Goal: Information Seeking & Learning: Learn about a topic

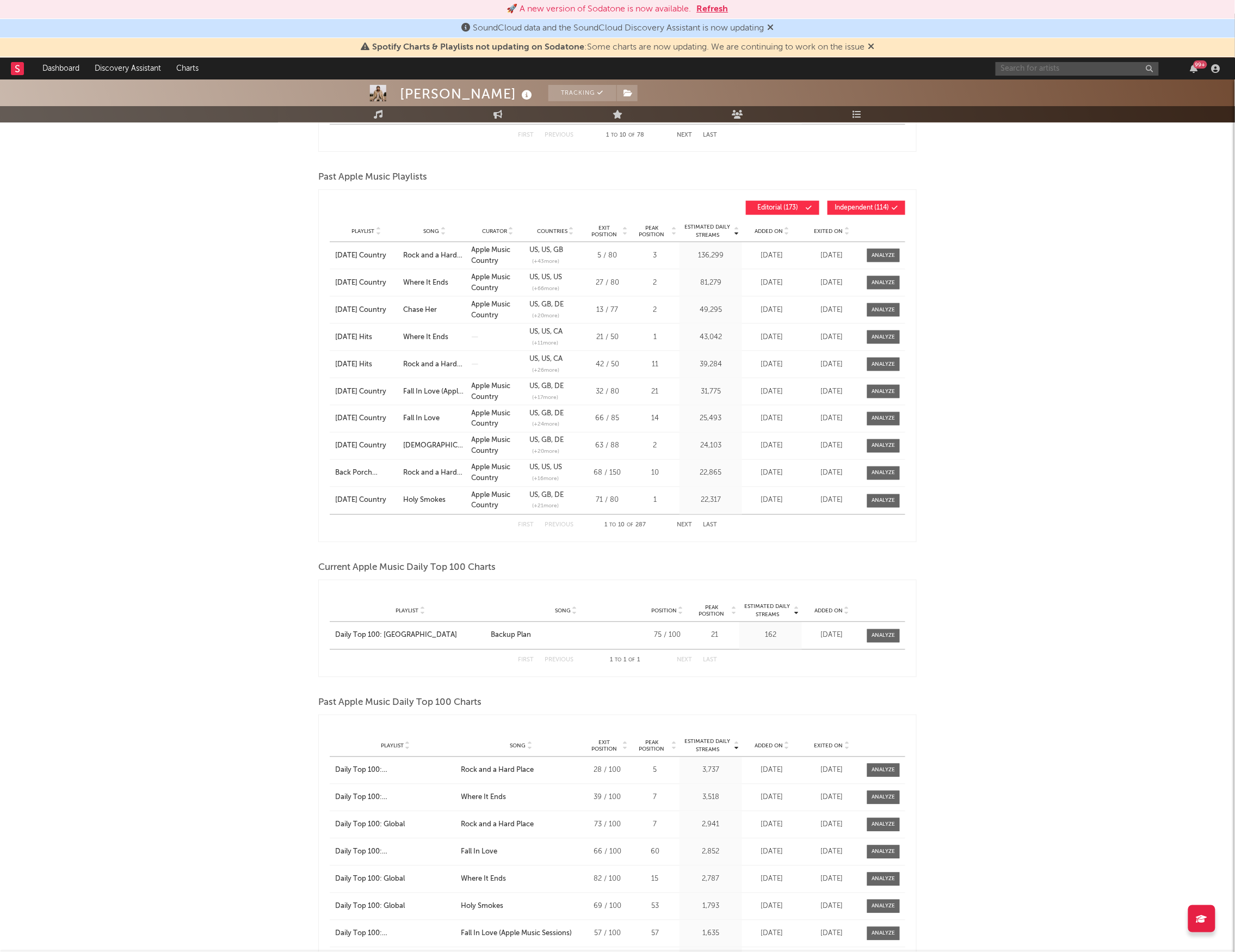
scroll to position [507, 0]
click at [1068, 66] on input "text" at bounding box center [1078, 68] width 164 height 14
click at [1096, 66] on input "[PERSON_NAME]" at bounding box center [1078, 68] width 164 height 14
type input "[PERSON_NAME]"
click at [1091, 89] on div "[PERSON_NAME]" at bounding box center [1095, 90] width 120 height 13
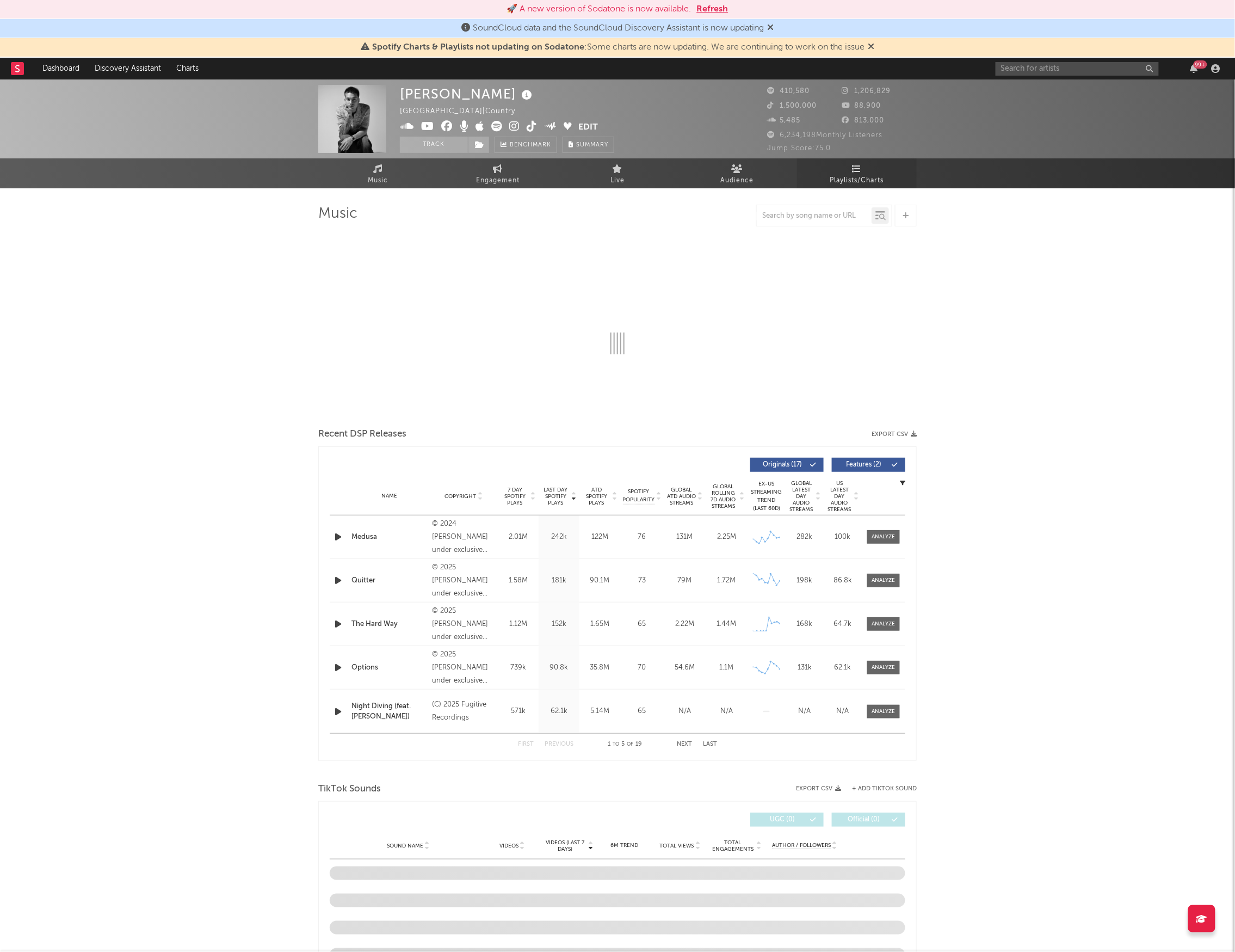
click at [868, 181] on span "Playlists/Charts" at bounding box center [857, 181] width 54 height 13
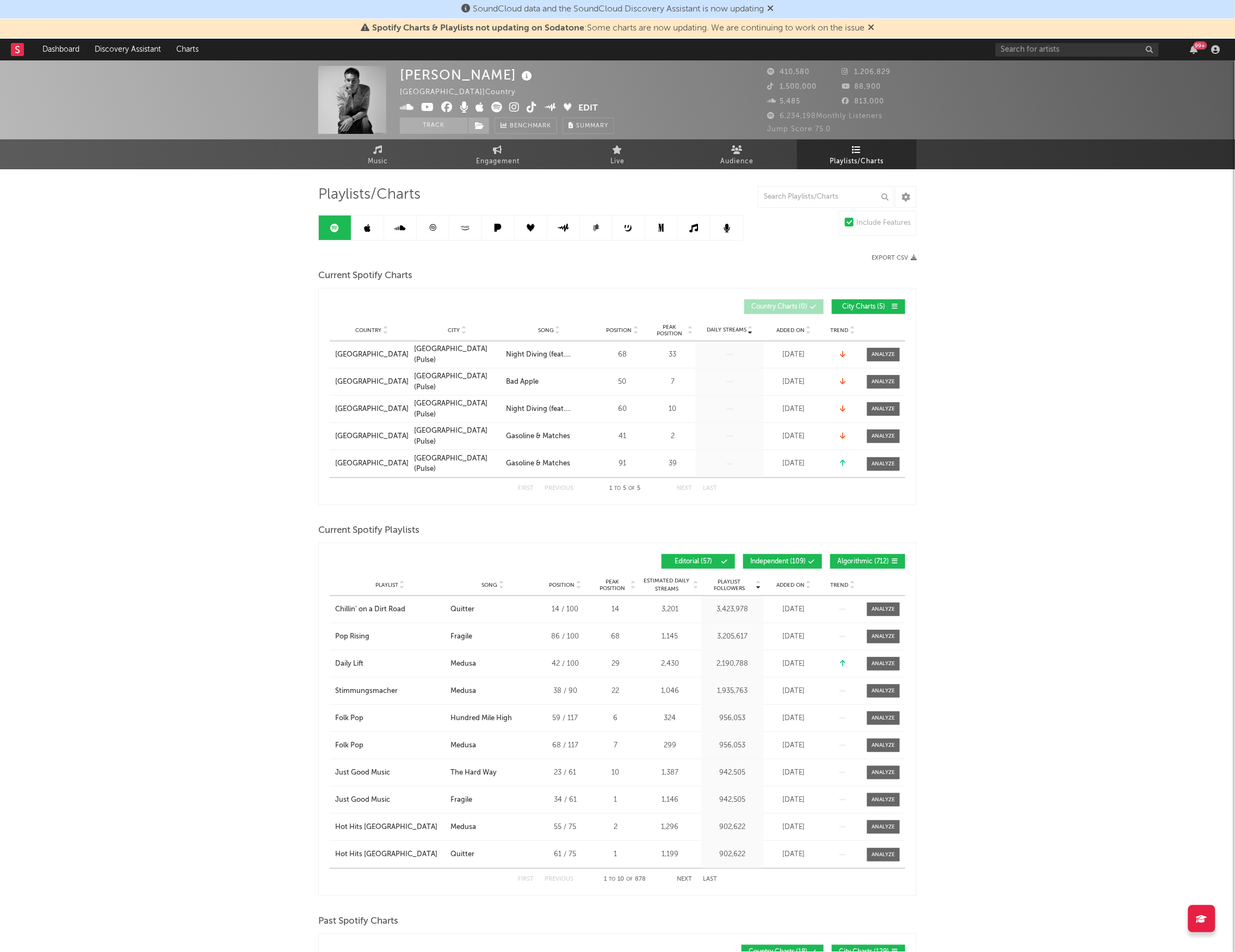
click at [422, 232] on link at bounding box center [433, 227] width 33 height 25
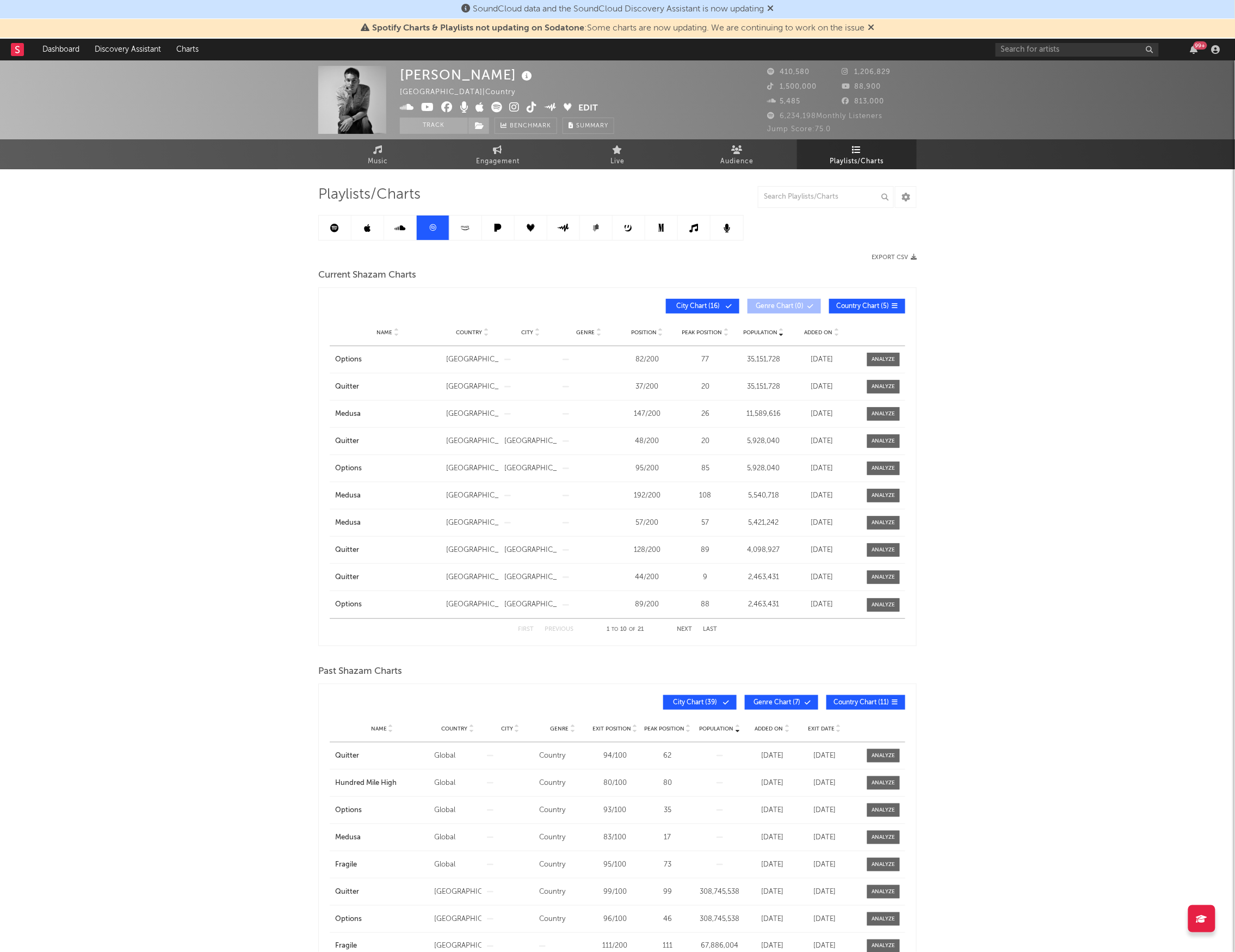
click at [726, 308] on icon at bounding box center [728, 306] width 6 height 6
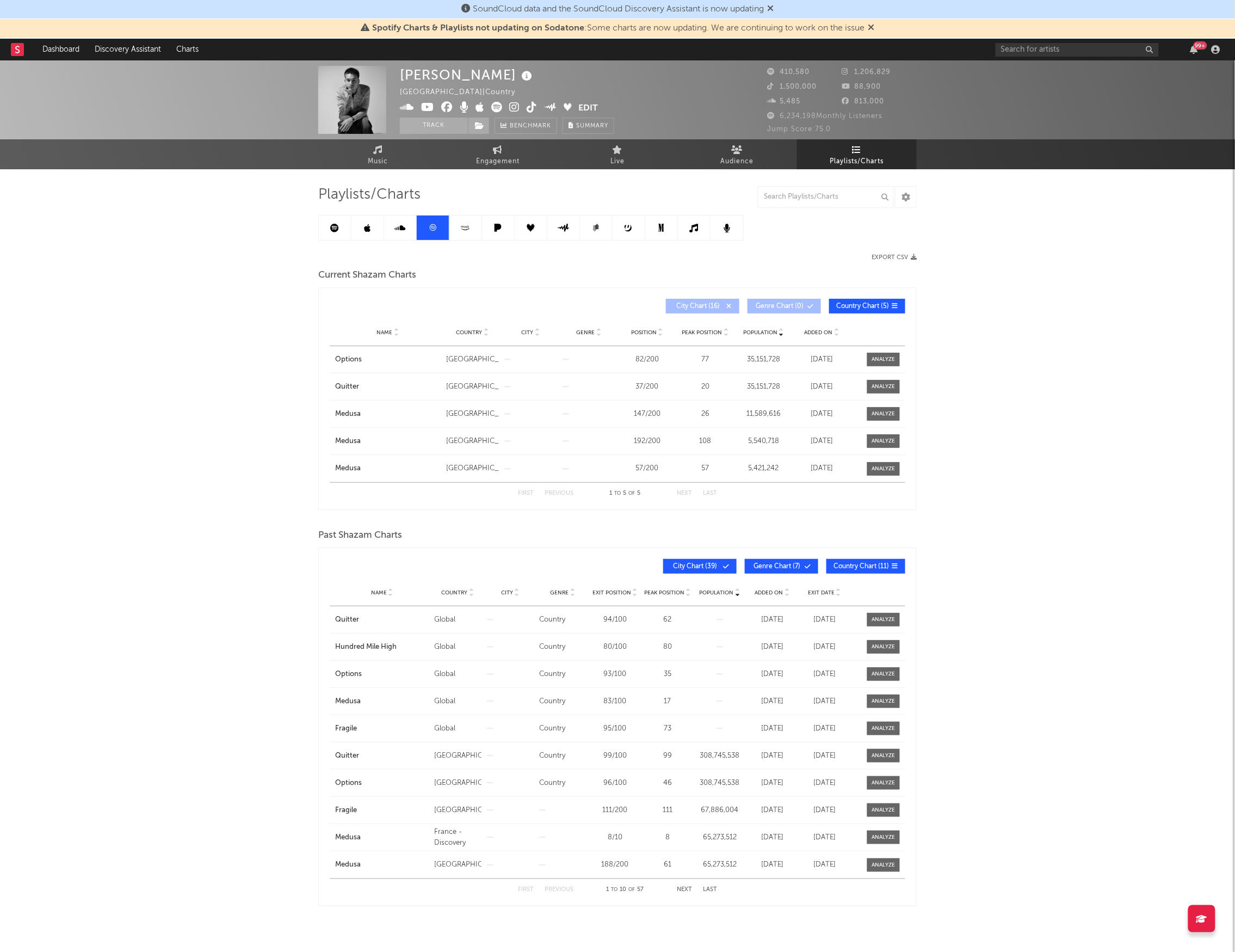
click at [726, 308] on icon at bounding box center [728, 306] width 6 height 6
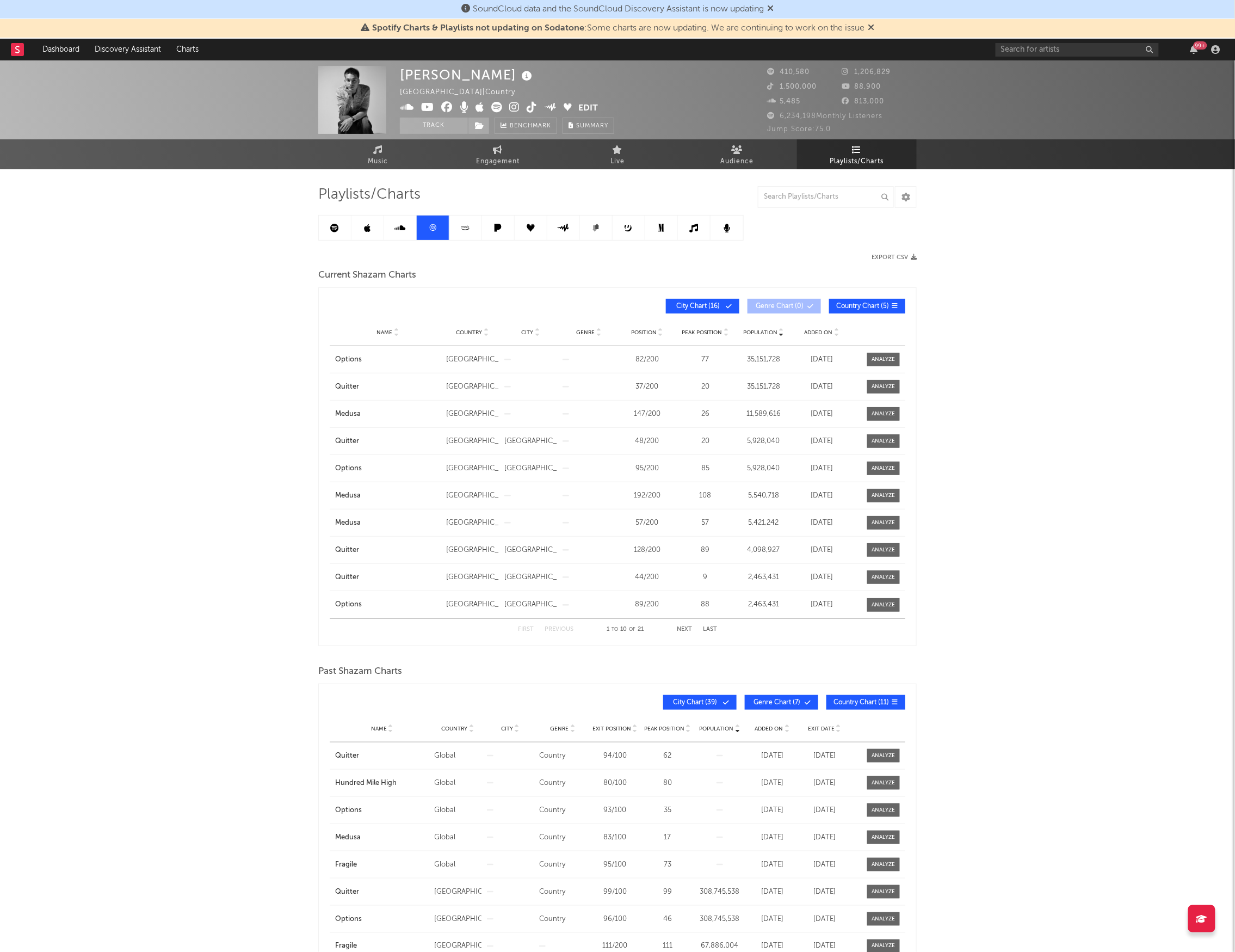
click at [726, 308] on icon at bounding box center [728, 306] width 6 height 6
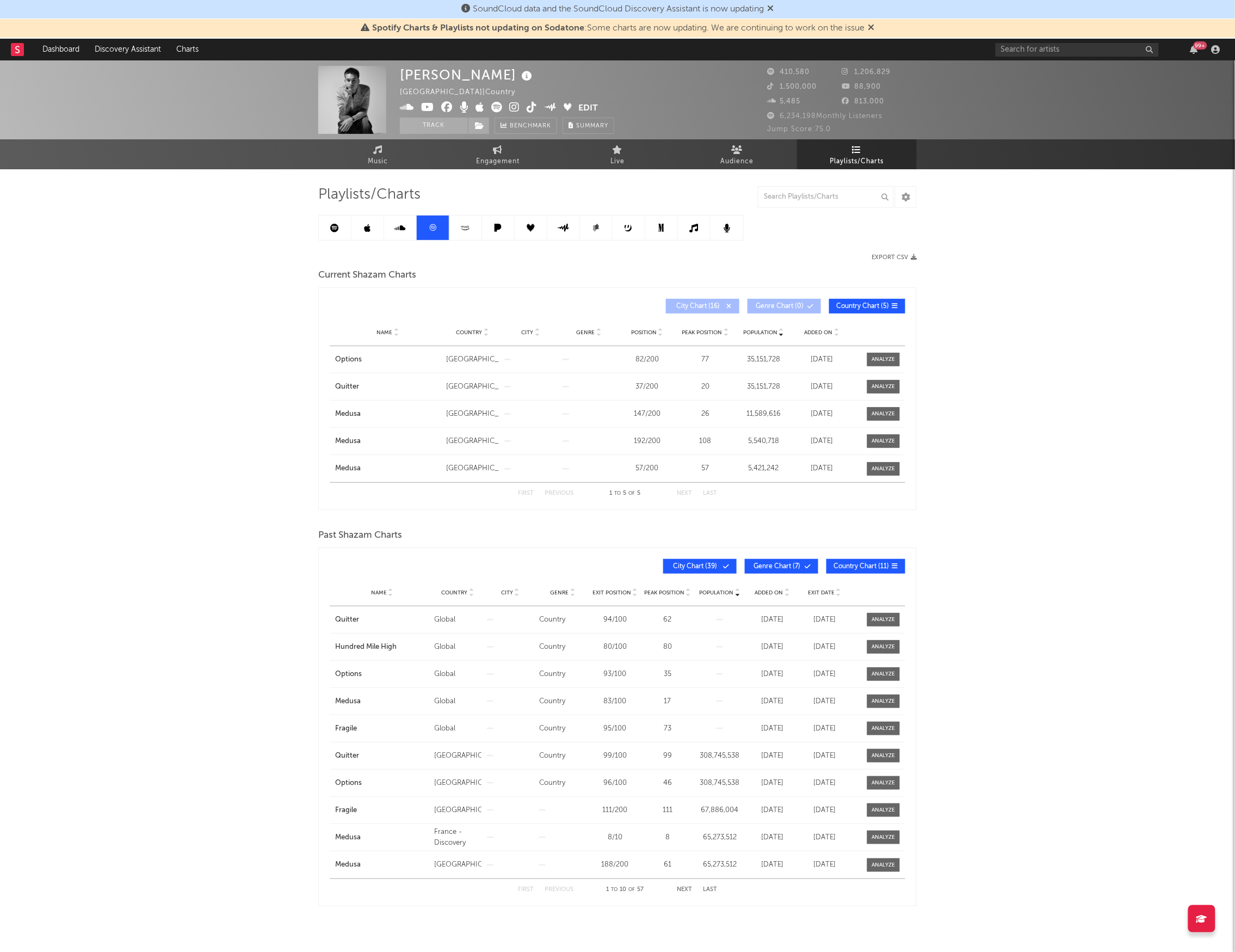
click at [340, 228] on link at bounding box center [336, 227] width 33 height 25
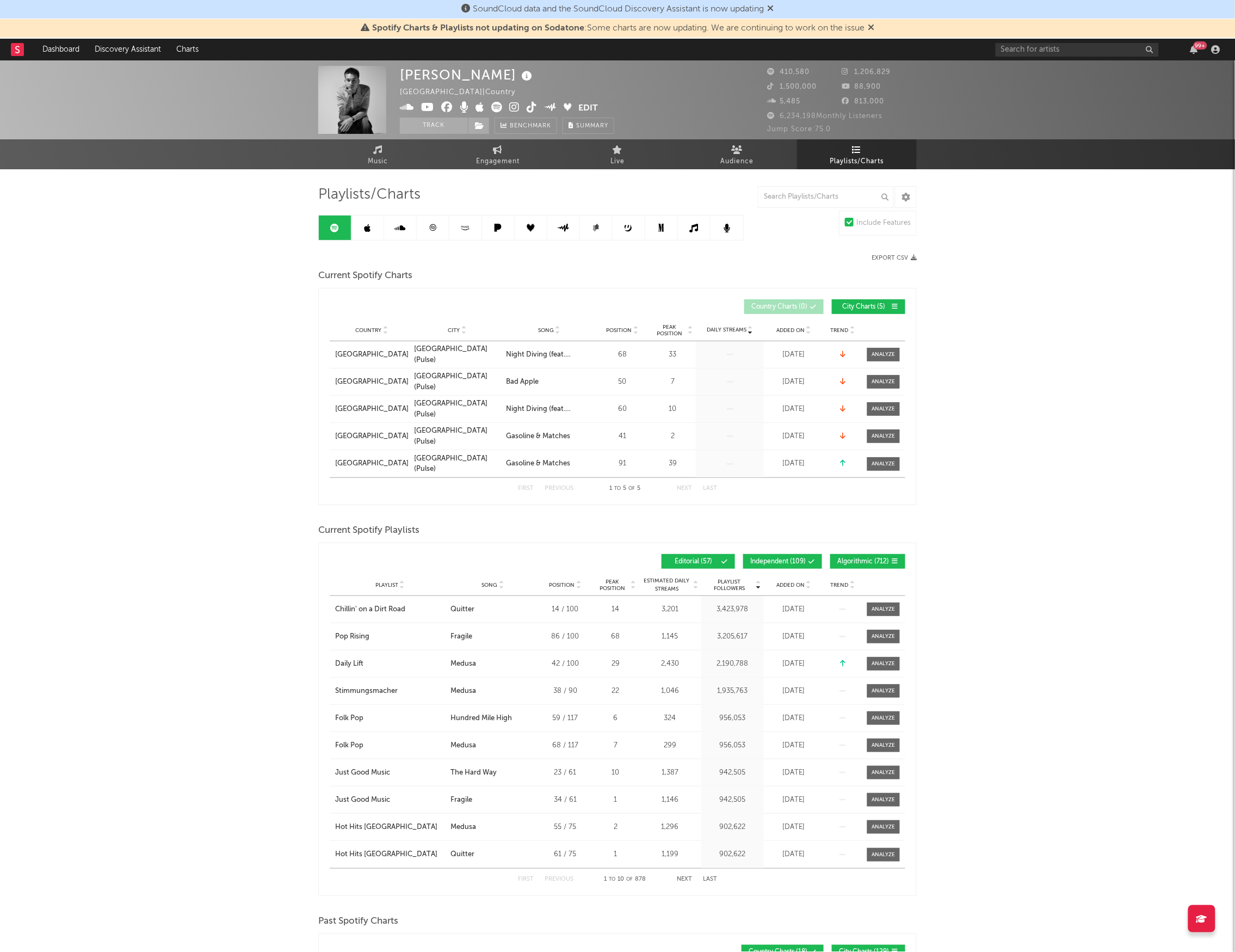
click at [788, 558] on span "Independent ( 109 )" at bounding box center [778, 561] width 55 height 6
click at [854, 558] on span "Algorithmic ( 712 )" at bounding box center [863, 561] width 52 height 6
click at [686, 879] on button "Next" at bounding box center [684, 879] width 15 height 6
click at [685, 878] on button "Next" at bounding box center [684, 879] width 15 height 6
click at [686, 879] on button "Next" at bounding box center [684, 879] width 15 height 6
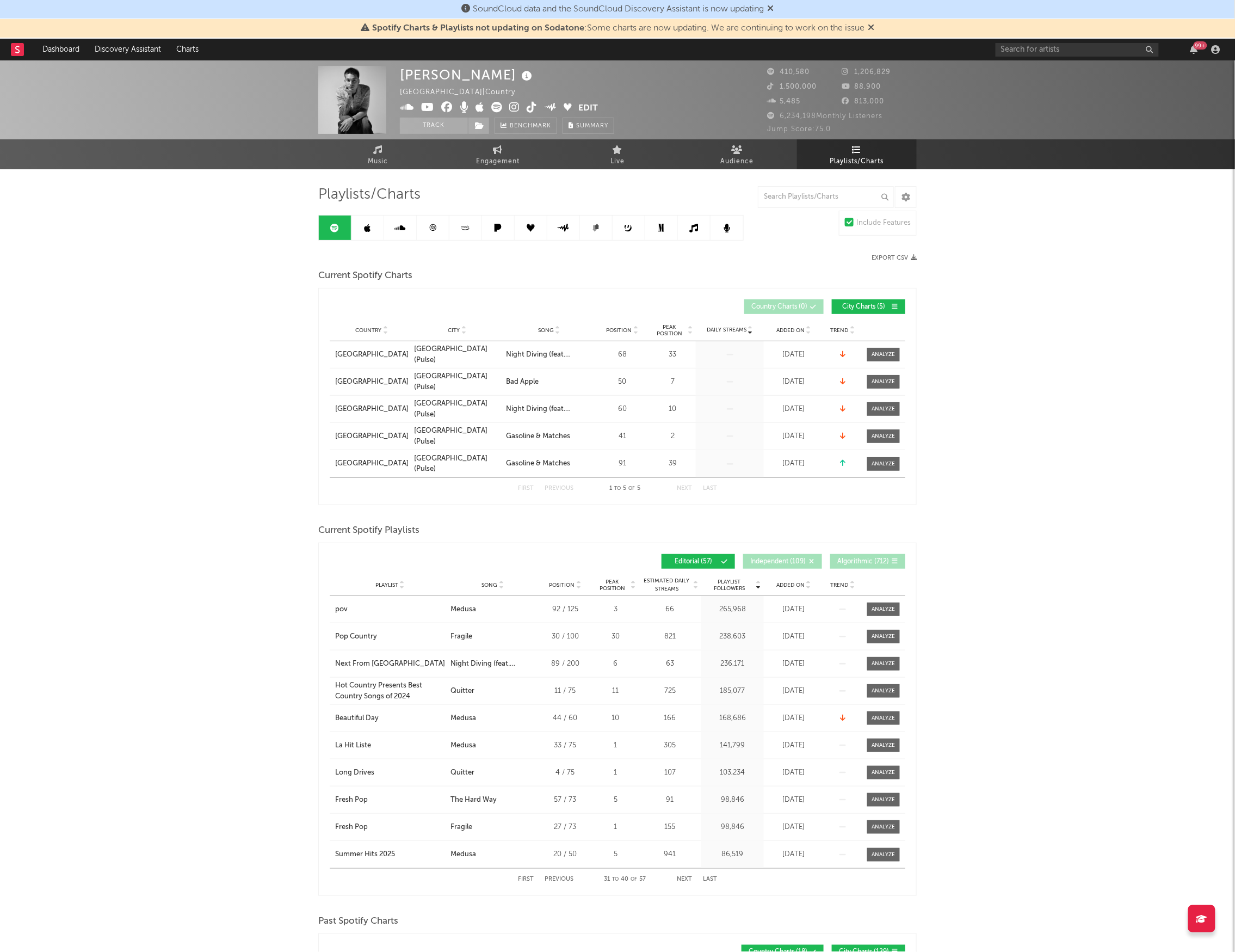
click at [685, 880] on button "Next" at bounding box center [684, 879] width 15 height 6
drag, startPoint x: 319, startPoint y: 751, endPoint x: 366, endPoint y: 751, distance: 47.0
click at [366, 751] on div "Playlist Followers Playlist Song Position Peak Position Playlist Followers Adde…" at bounding box center [618, 719] width 598 height 353
copy div "Nousussa"
click at [684, 880] on button "Next" at bounding box center [684, 879] width 15 height 6
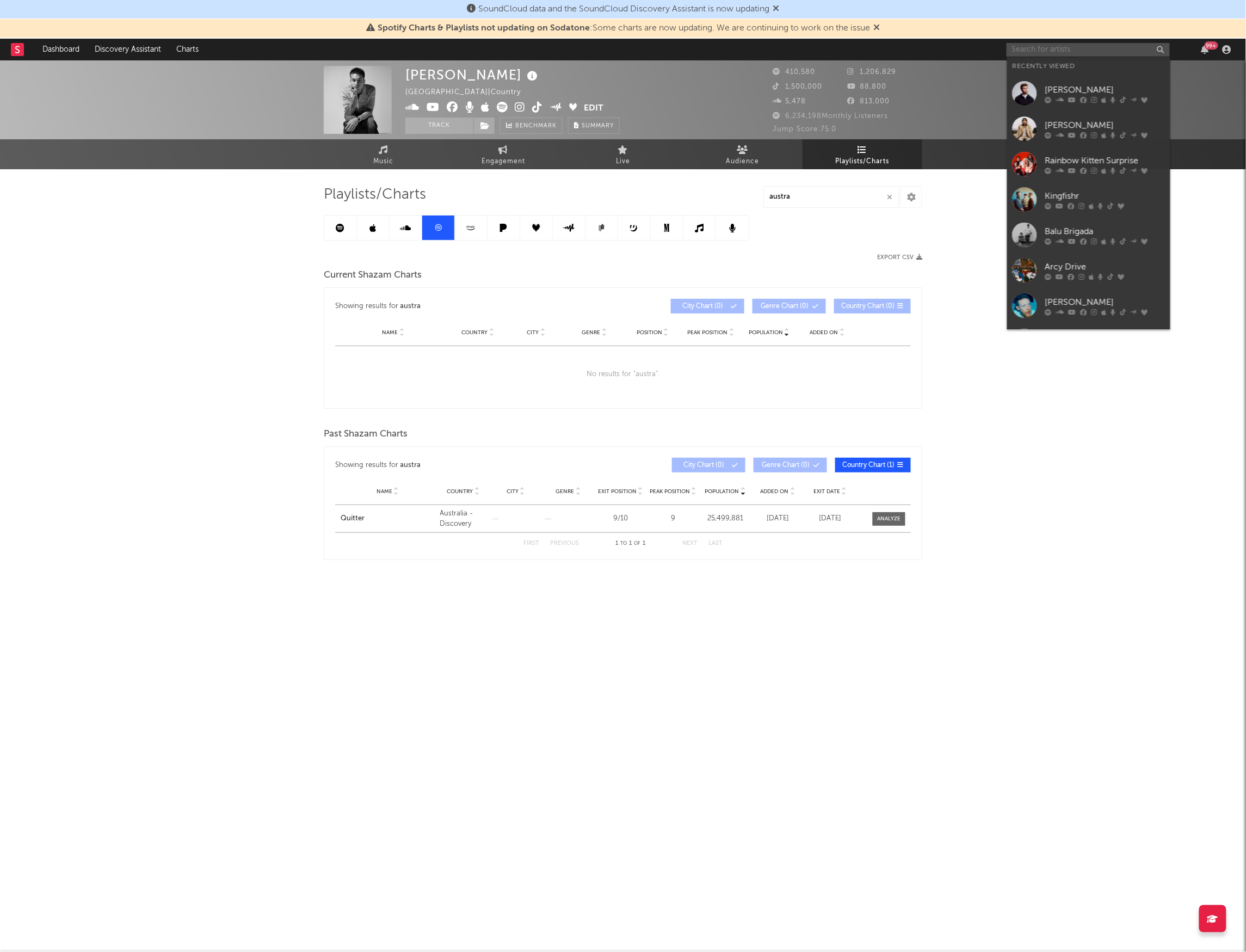
click at [1029, 48] on input "text" at bounding box center [1089, 49] width 164 height 14
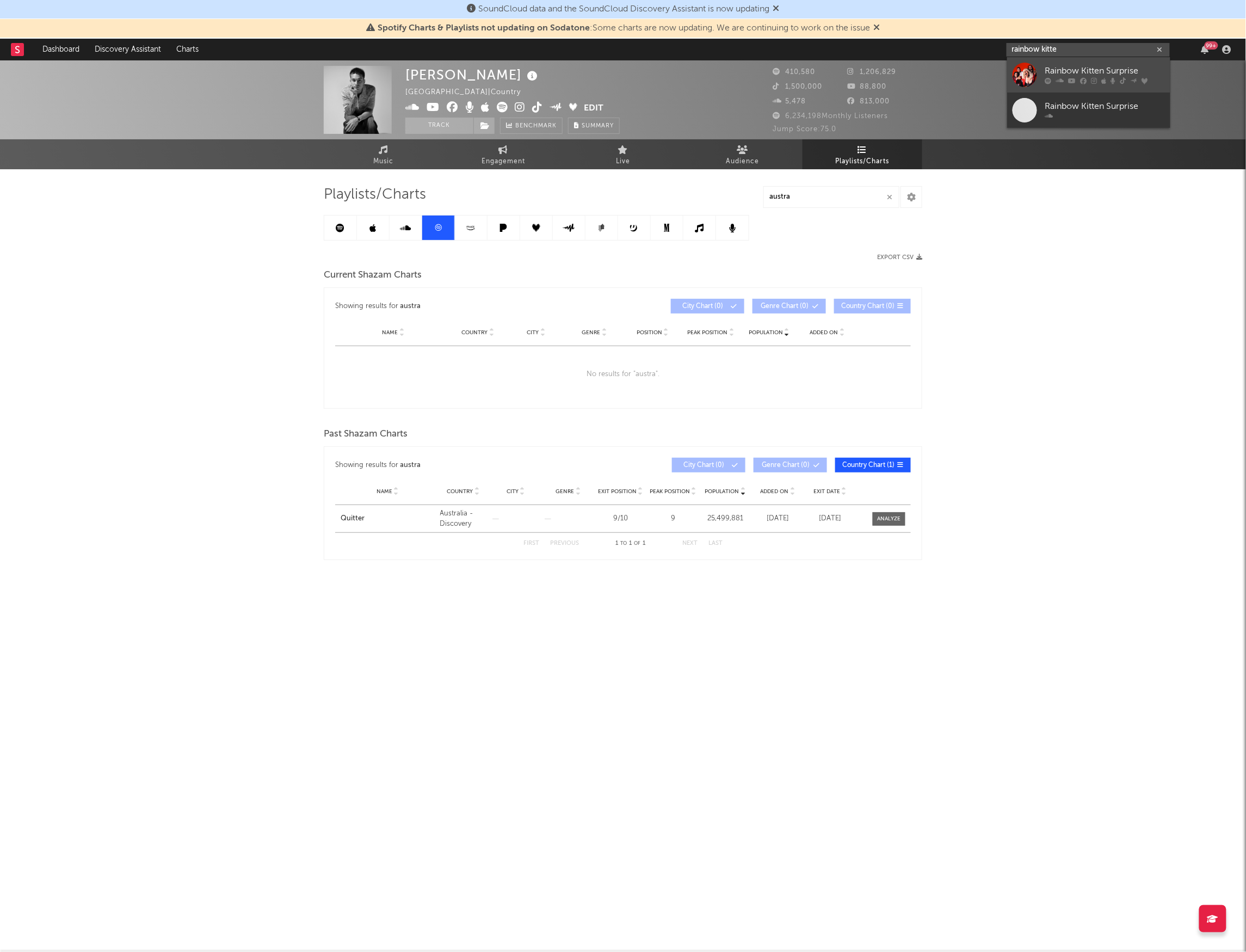
type input "rainbow kitte"
click at [1070, 75] on div "Rainbow Kitten Surprise" at bounding box center [1106, 71] width 120 height 13
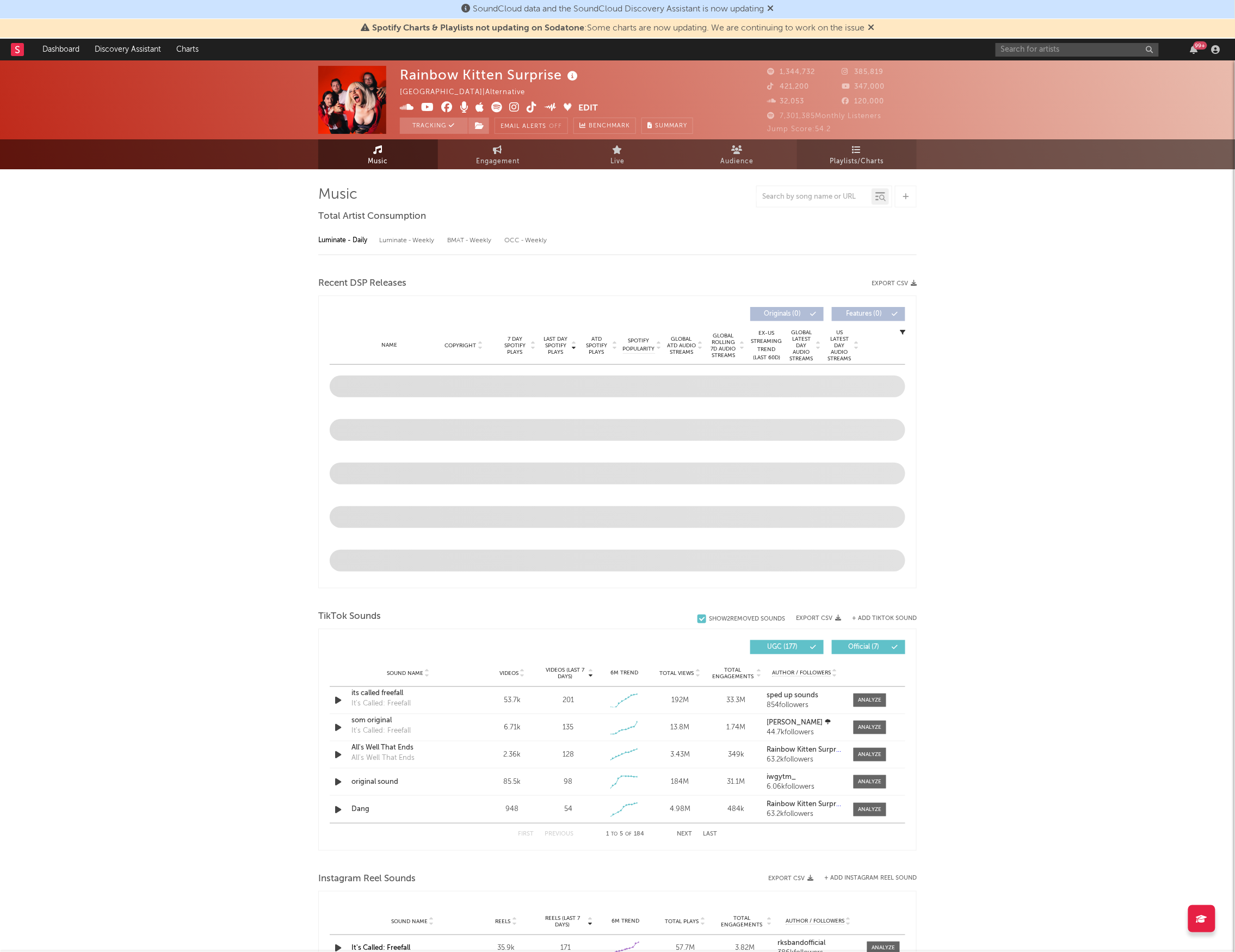
select select "6m"
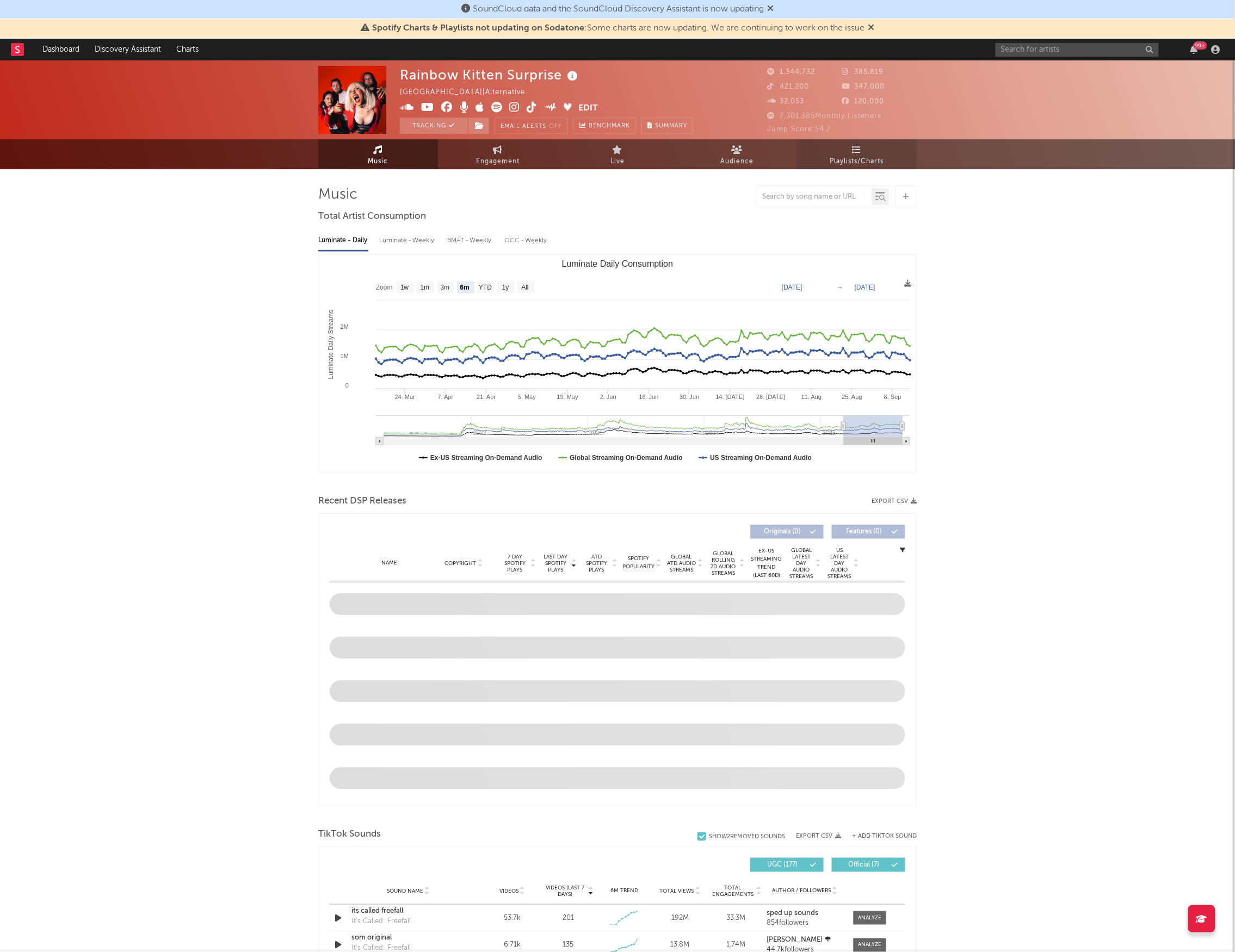
click at [879, 159] on span "Playlists/Charts" at bounding box center [857, 162] width 54 height 13
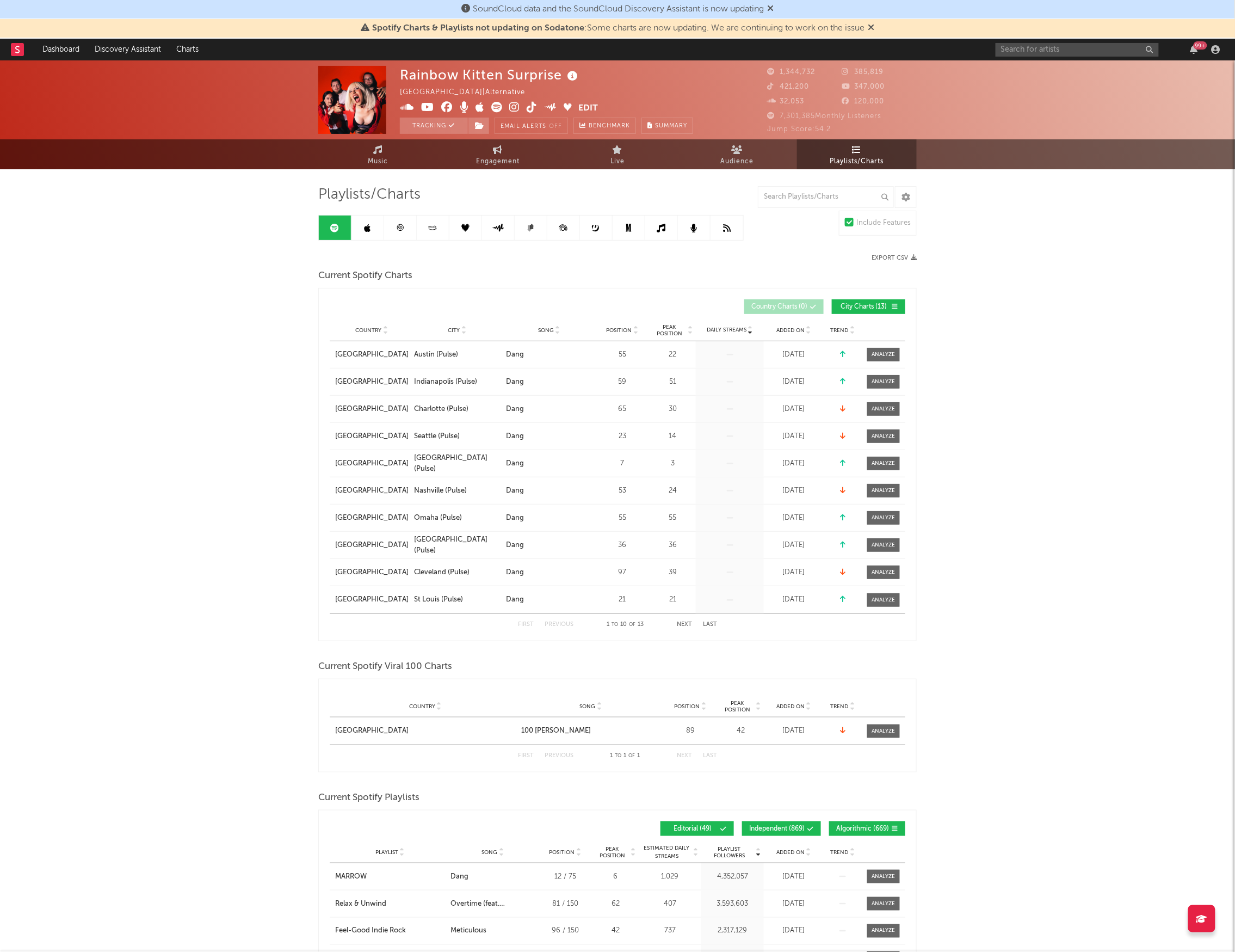
click at [406, 227] on link at bounding box center [401, 227] width 33 height 25
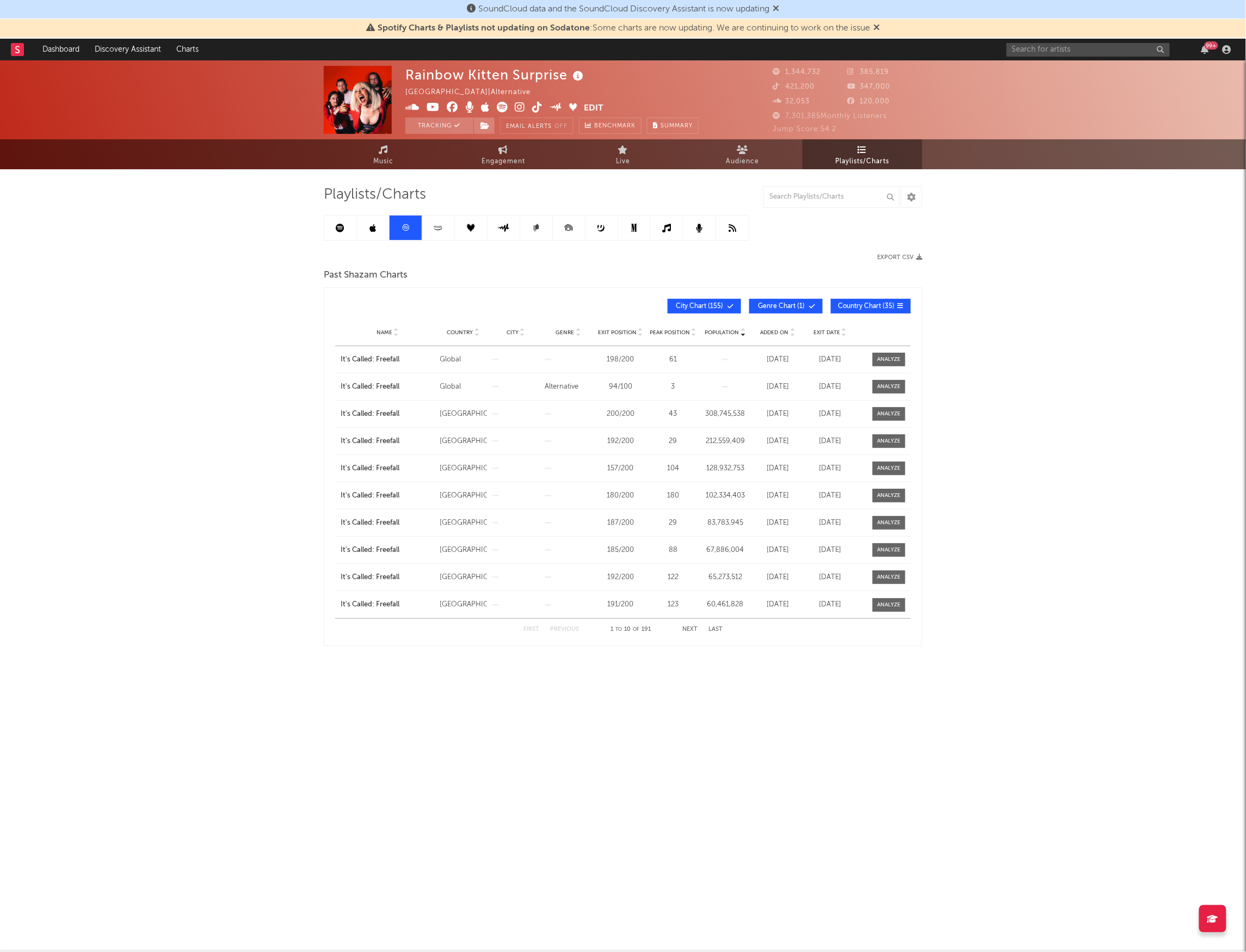
click at [331, 231] on link at bounding box center [341, 227] width 33 height 25
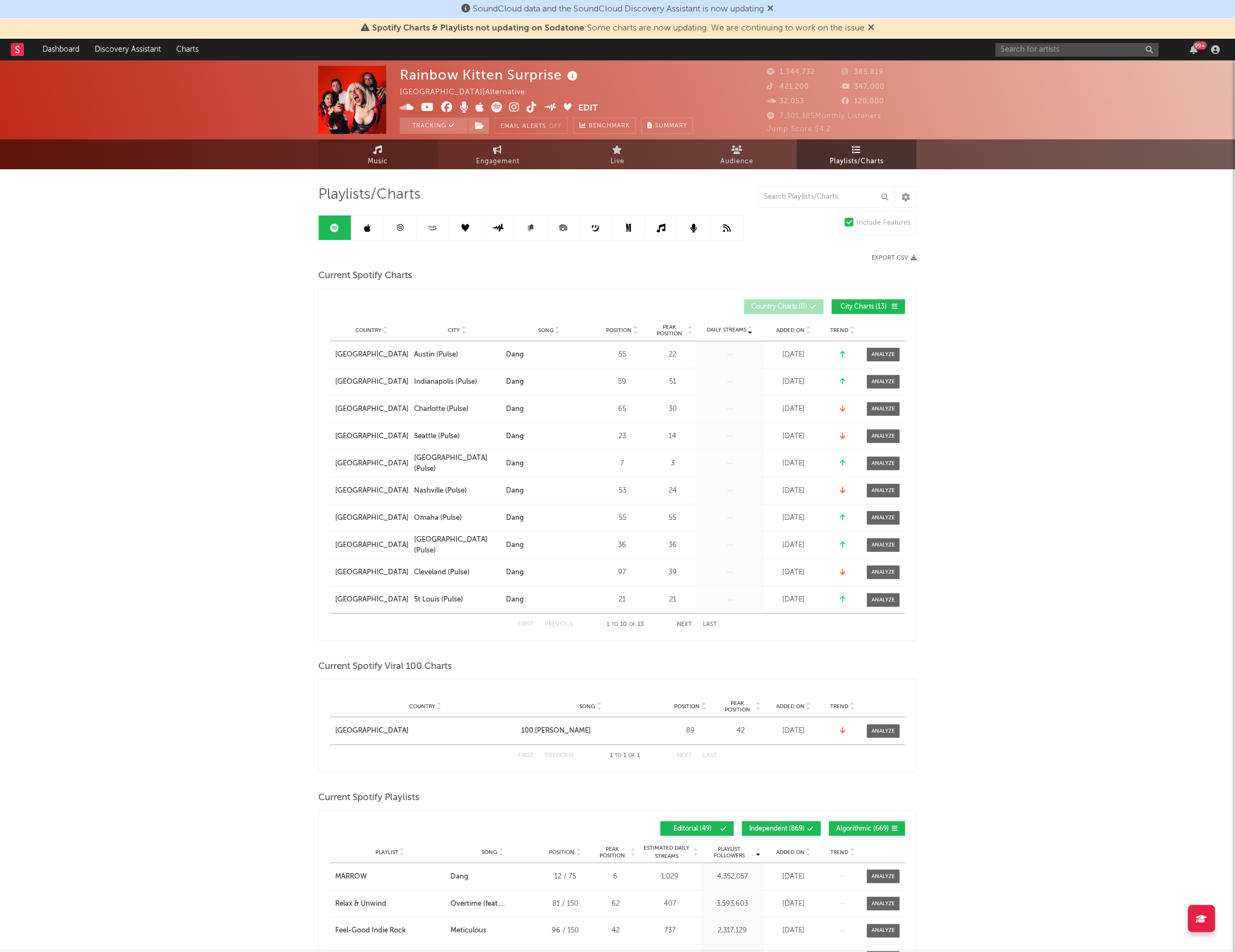
click at [352, 164] on link "Music" at bounding box center [378, 154] width 120 height 30
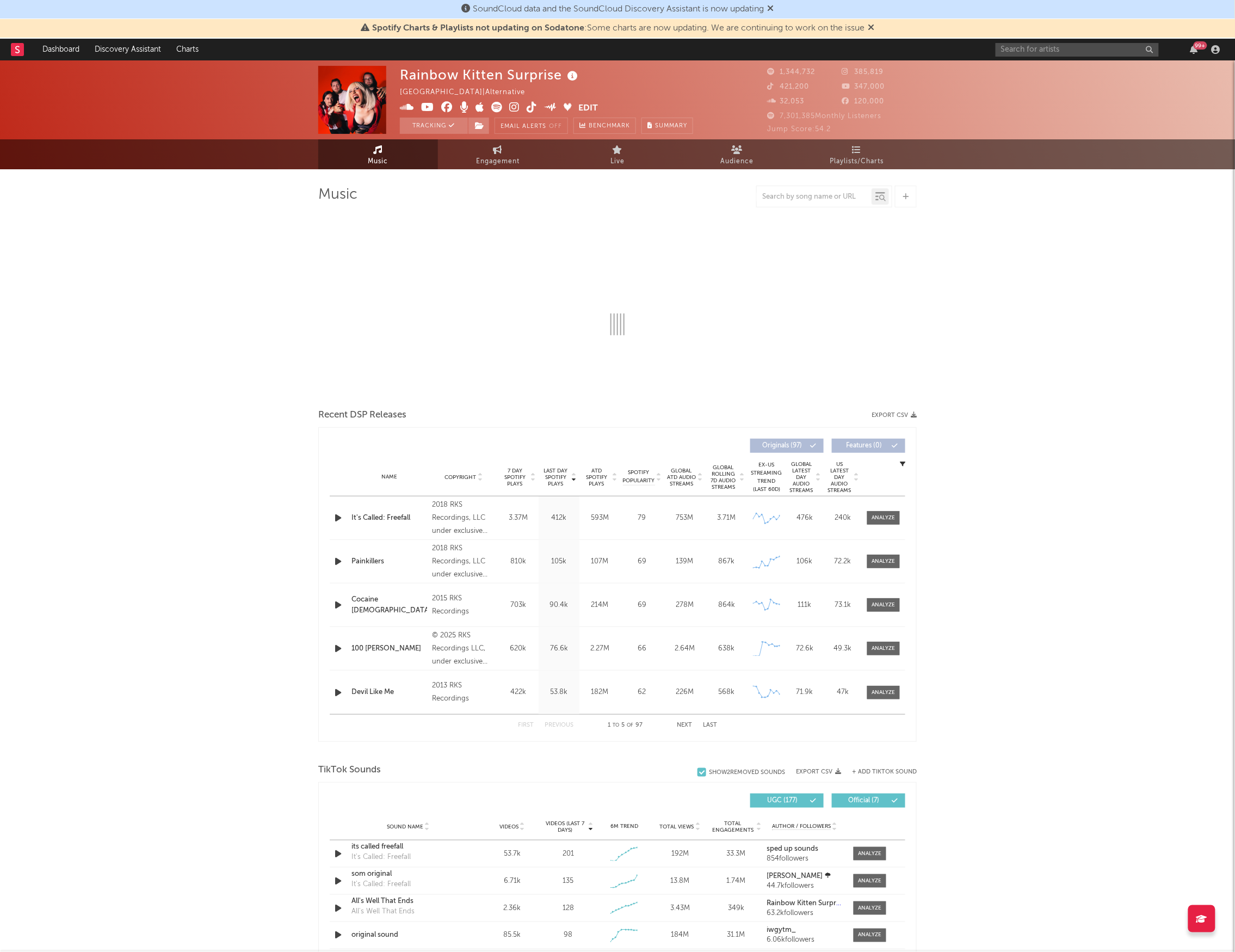
select select "6m"
